Goal: Task Accomplishment & Management: Manage account settings

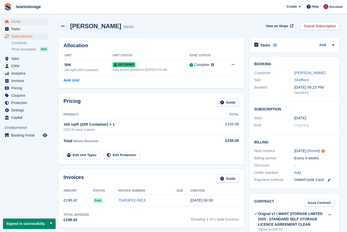
click at [13, 22] on span "Home" at bounding box center [26, 21] width 30 height 7
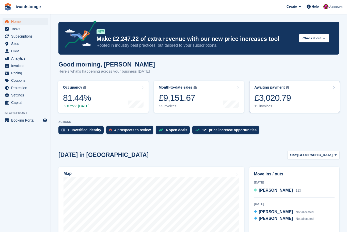
click at [276, 100] on div "£3,020.79" at bounding box center [272, 98] width 37 height 10
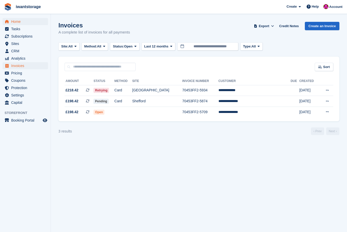
click at [11, 23] on link "Home" at bounding box center [25, 21] width 45 height 7
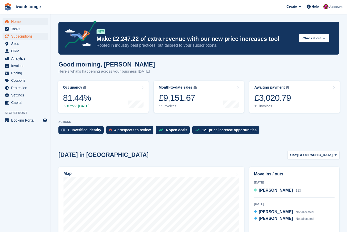
click at [11, 36] on span "Subscriptions" at bounding box center [26, 36] width 30 height 7
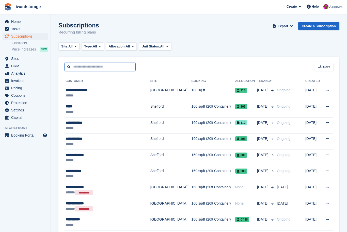
click at [71, 66] on input "text" at bounding box center [100, 67] width 71 height 8
